Goal: Task Accomplishment & Management: Manage account settings

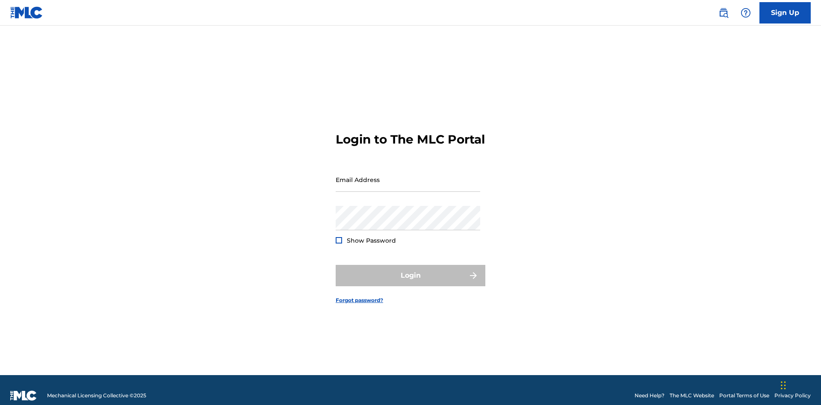
scroll to position [11, 0]
click at [408, 176] on input "Email Address" at bounding box center [408, 180] width 144 height 24
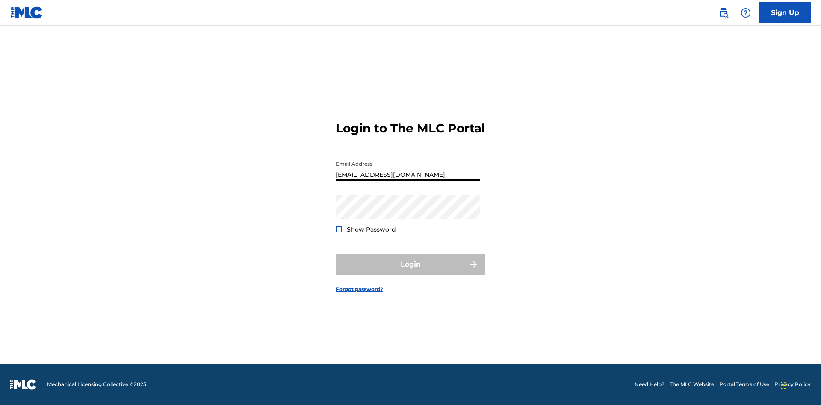
type input "[EMAIL_ADDRESS][DOMAIN_NAME]"
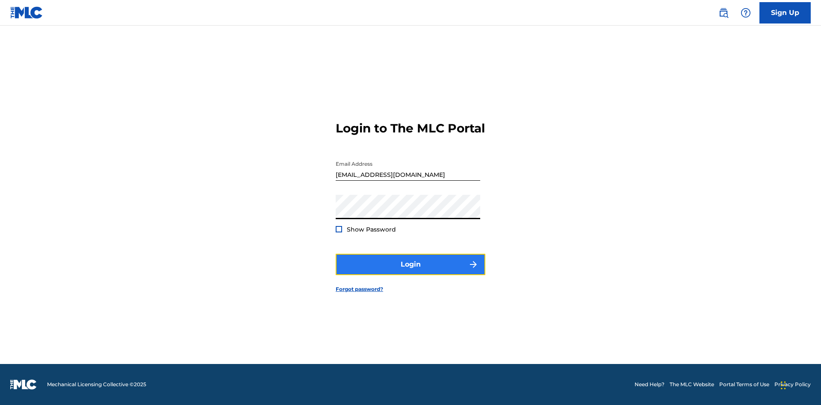
click at [410, 272] on button "Login" at bounding box center [411, 264] width 150 height 21
